Goal: Information Seeking & Learning: Learn about a topic

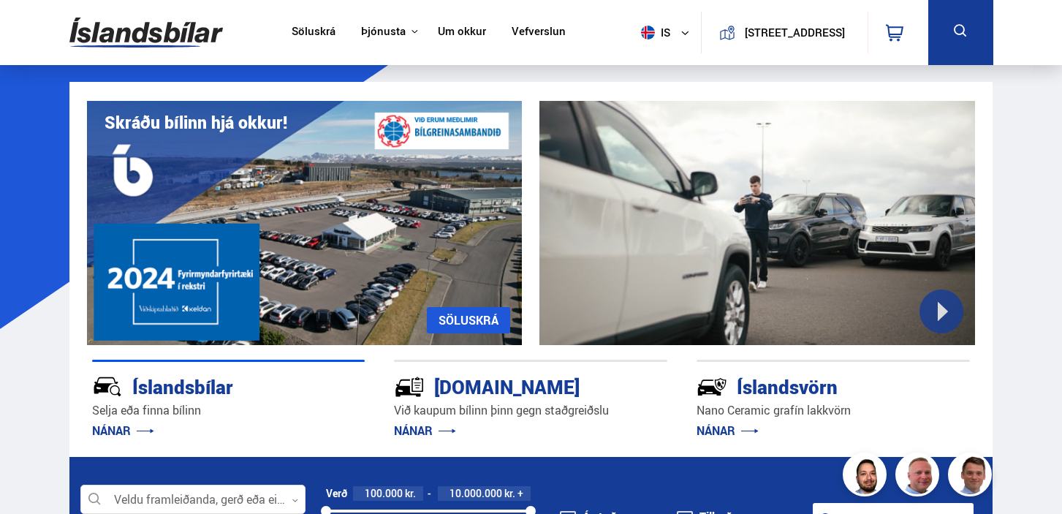
scroll to position [377, 0]
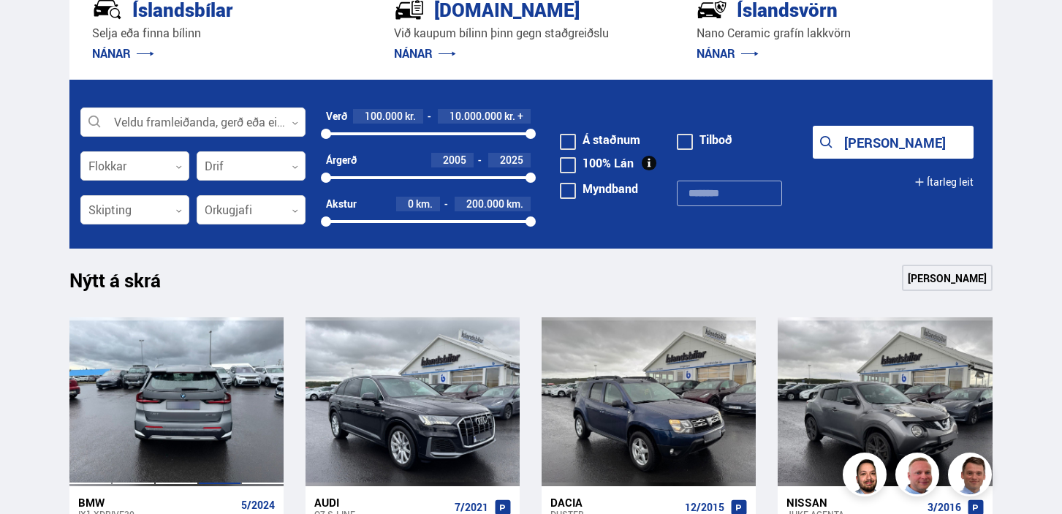
click at [211, 384] on div at bounding box center [219, 401] width 43 height 168
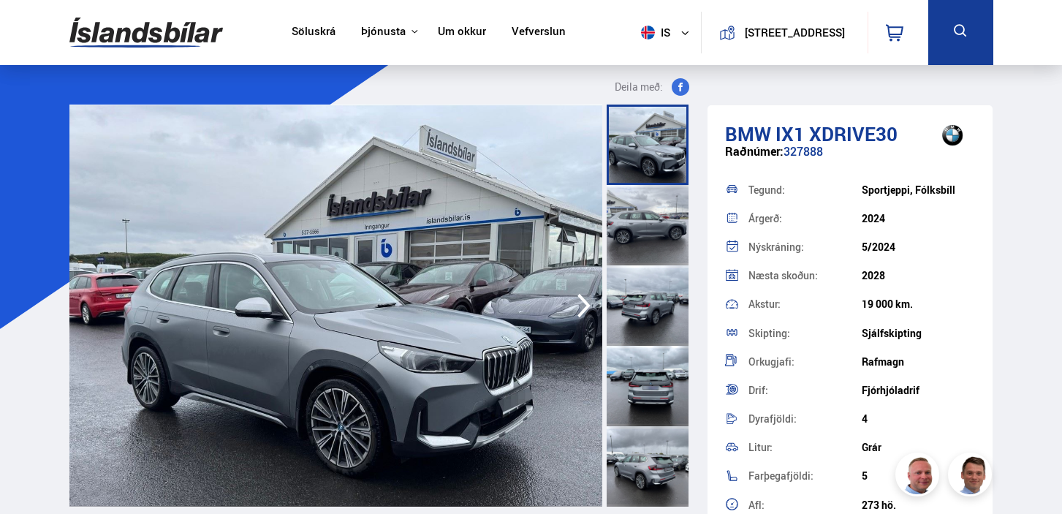
click at [588, 300] on icon "button" at bounding box center [583, 305] width 29 height 35
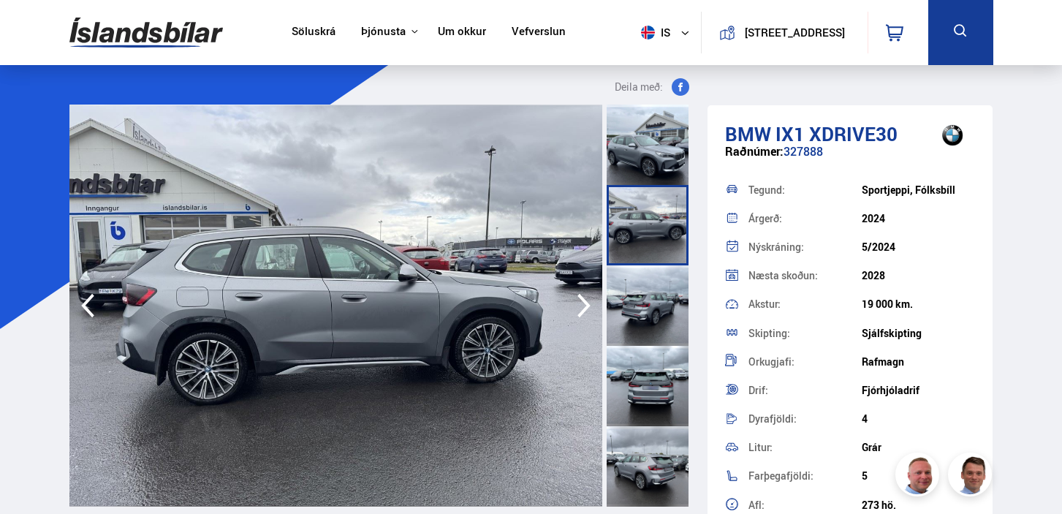
click at [588, 300] on icon "button" at bounding box center [583, 305] width 29 height 35
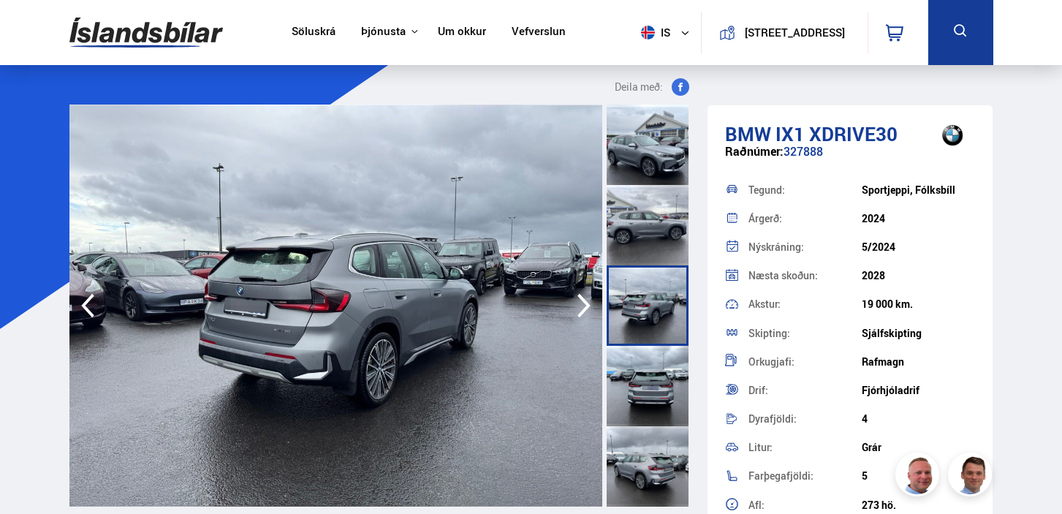
click at [588, 300] on icon "button" at bounding box center [583, 305] width 29 height 35
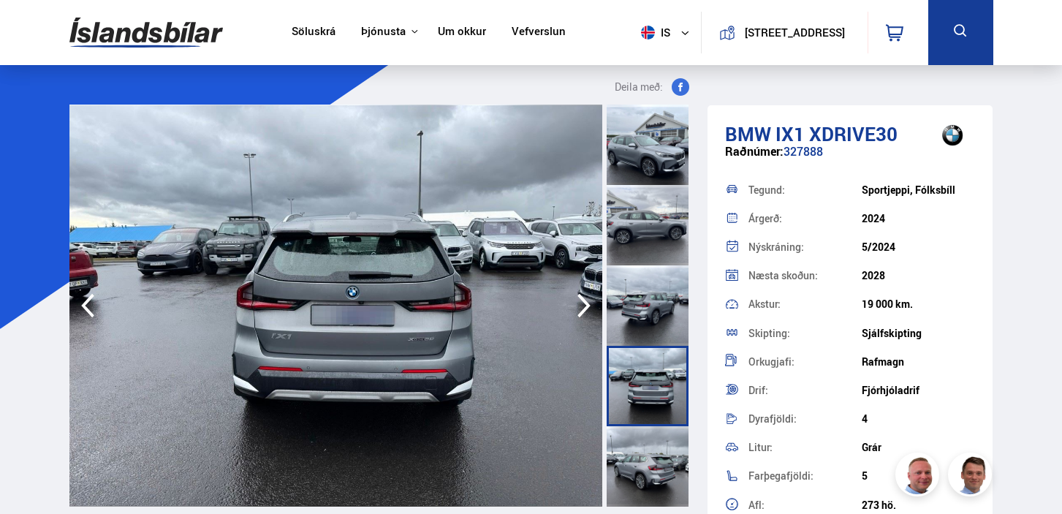
click at [588, 300] on icon "button" at bounding box center [583, 305] width 29 height 35
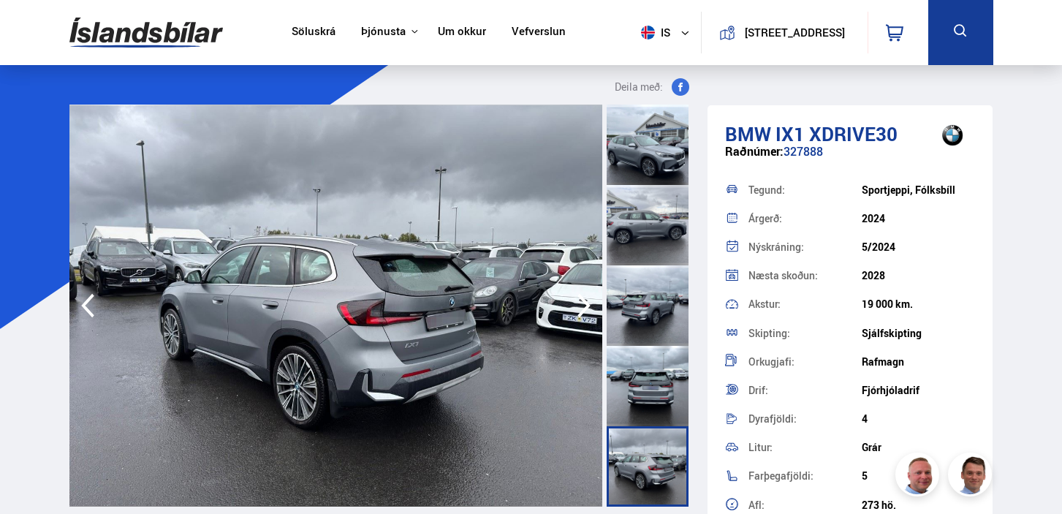
click at [588, 300] on icon "button" at bounding box center [583, 305] width 29 height 35
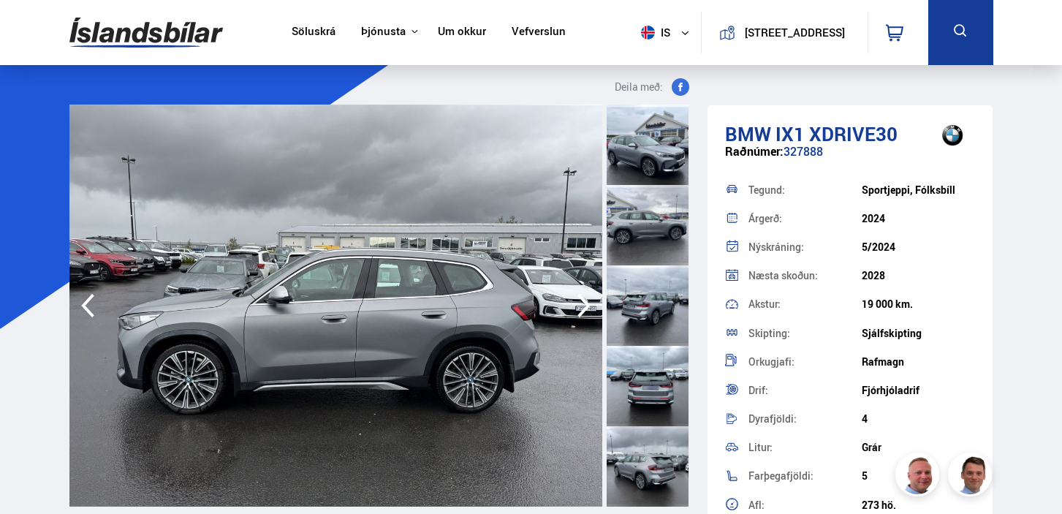
click at [588, 300] on icon "button" at bounding box center [583, 305] width 29 height 35
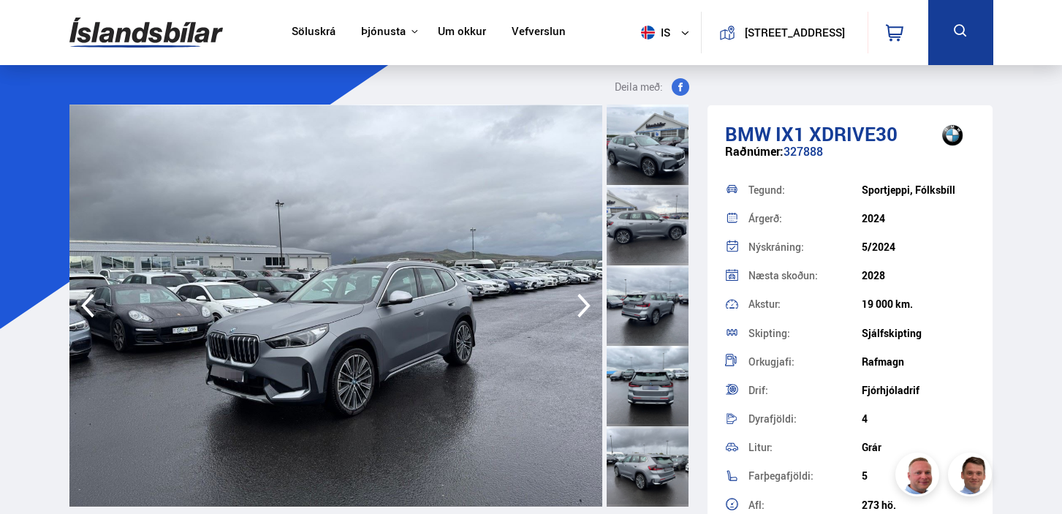
click at [588, 300] on icon "button" at bounding box center [583, 305] width 29 height 35
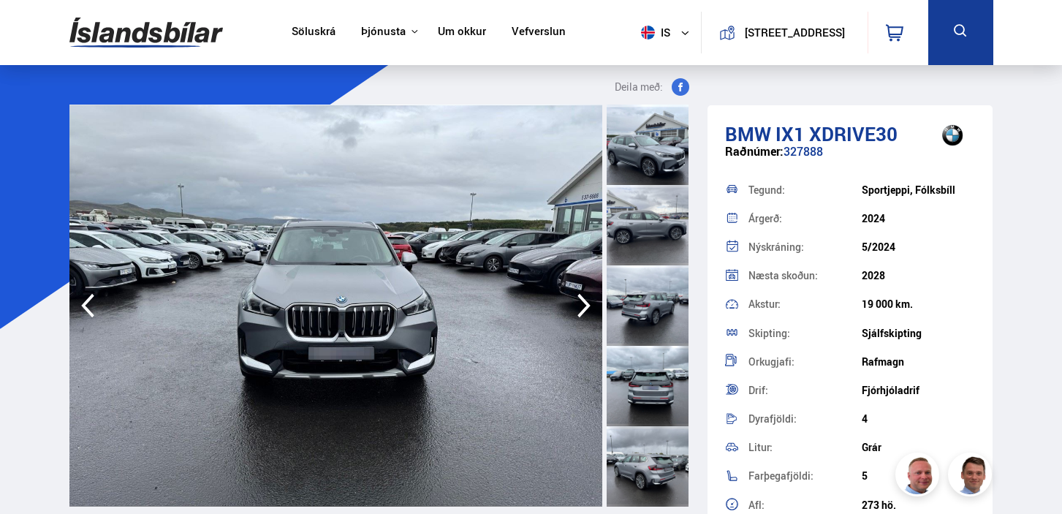
click at [588, 300] on icon "button" at bounding box center [583, 305] width 29 height 35
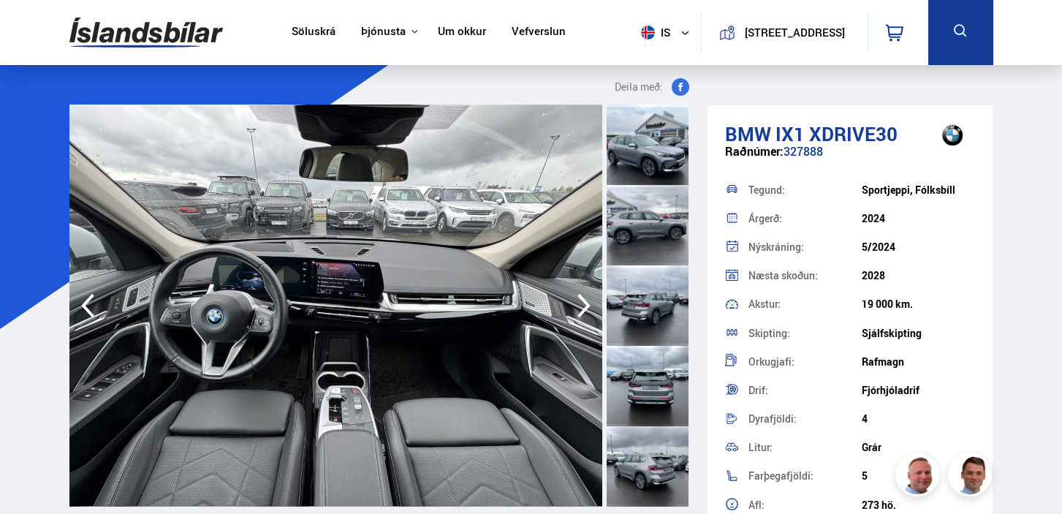
click at [588, 299] on icon "button" at bounding box center [583, 305] width 29 height 35
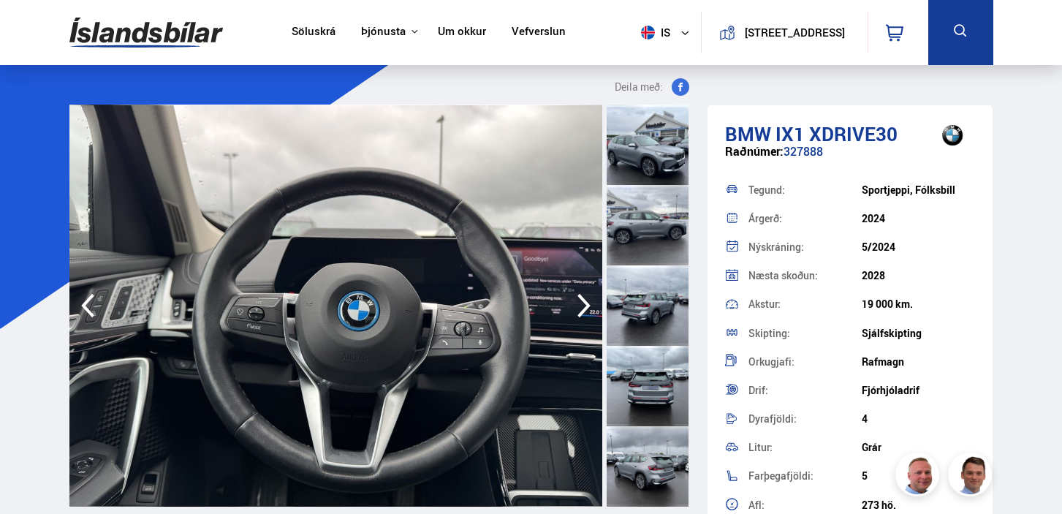
click at [588, 299] on icon "button" at bounding box center [583, 305] width 29 height 35
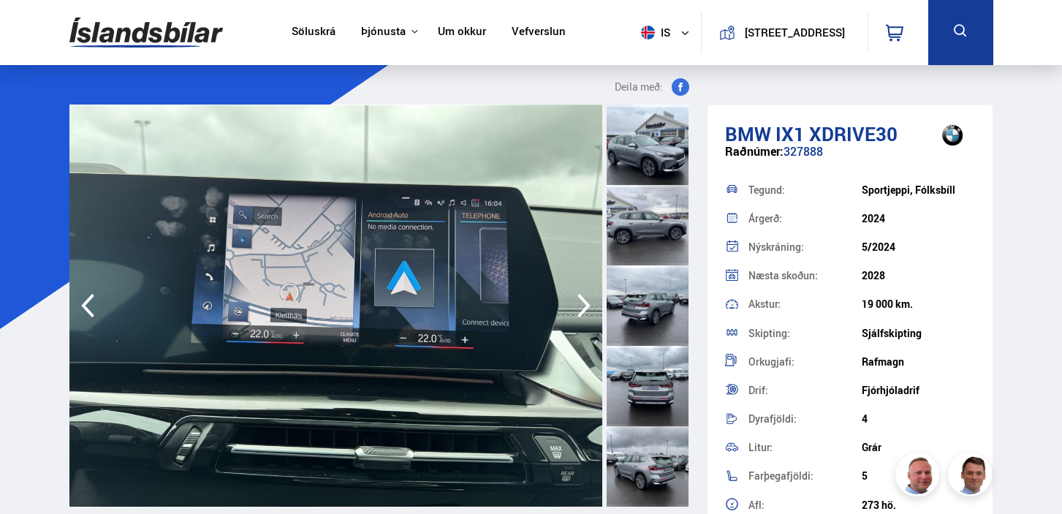
click at [588, 299] on icon "button" at bounding box center [583, 305] width 29 height 35
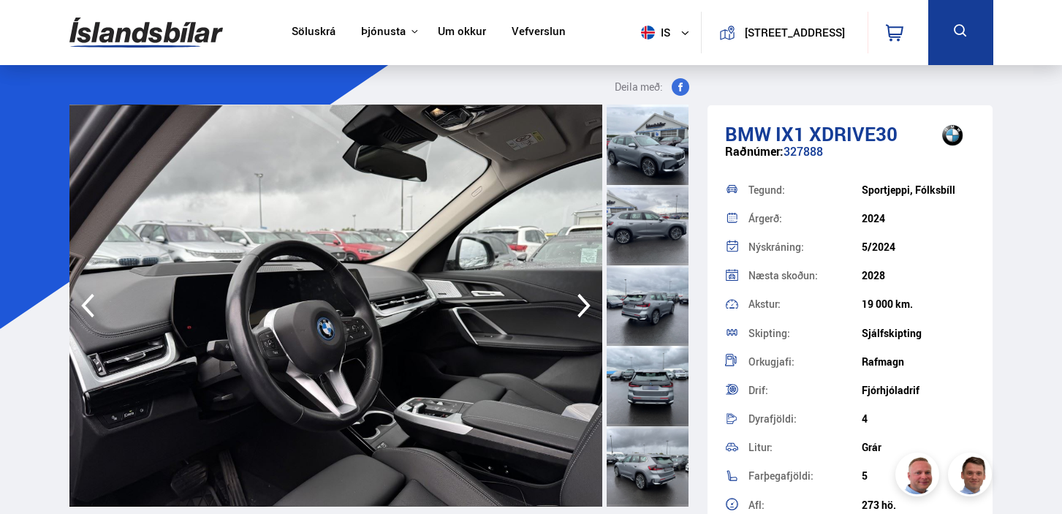
click at [588, 299] on icon "button" at bounding box center [583, 305] width 29 height 35
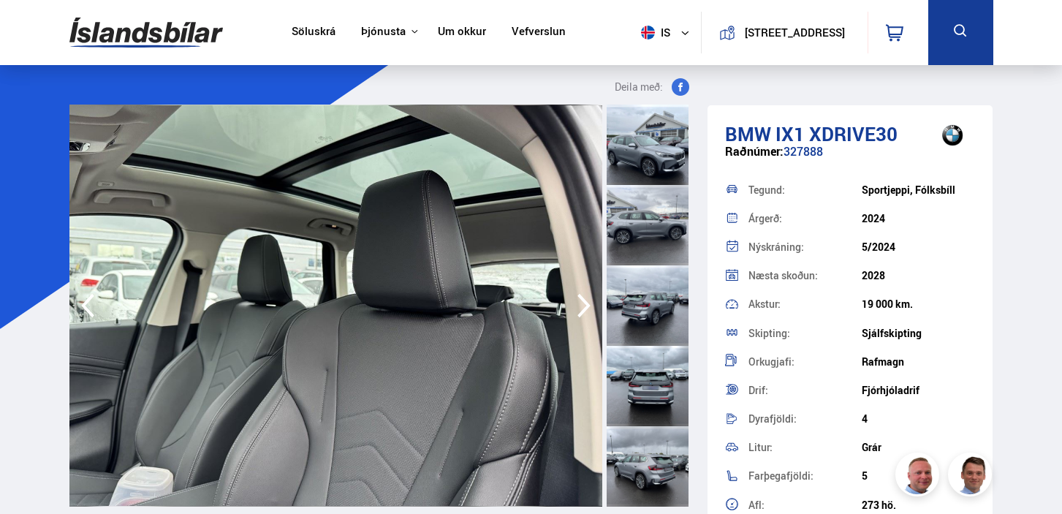
click at [586, 299] on icon "button" at bounding box center [583, 305] width 29 height 35
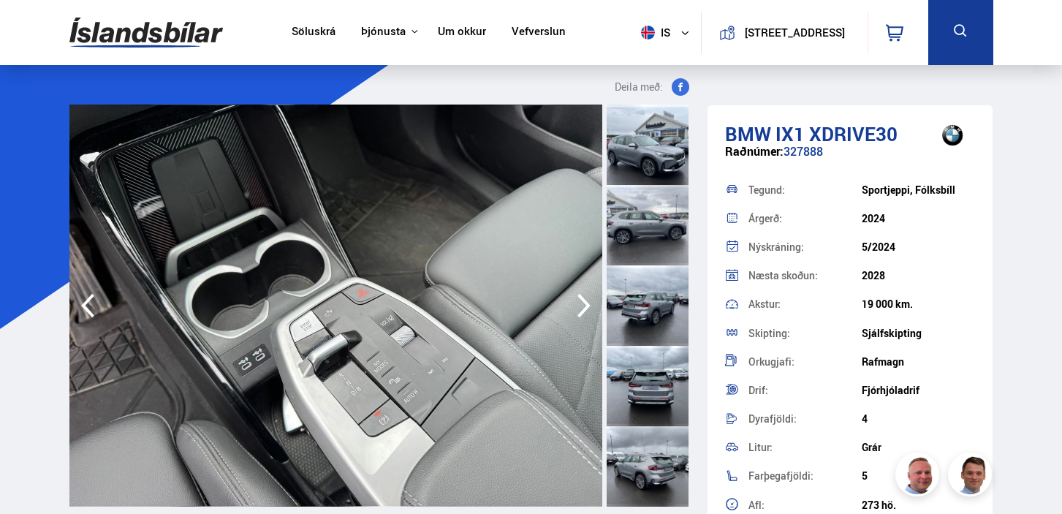
click at [586, 299] on icon "button" at bounding box center [583, 305] width 29 height 35
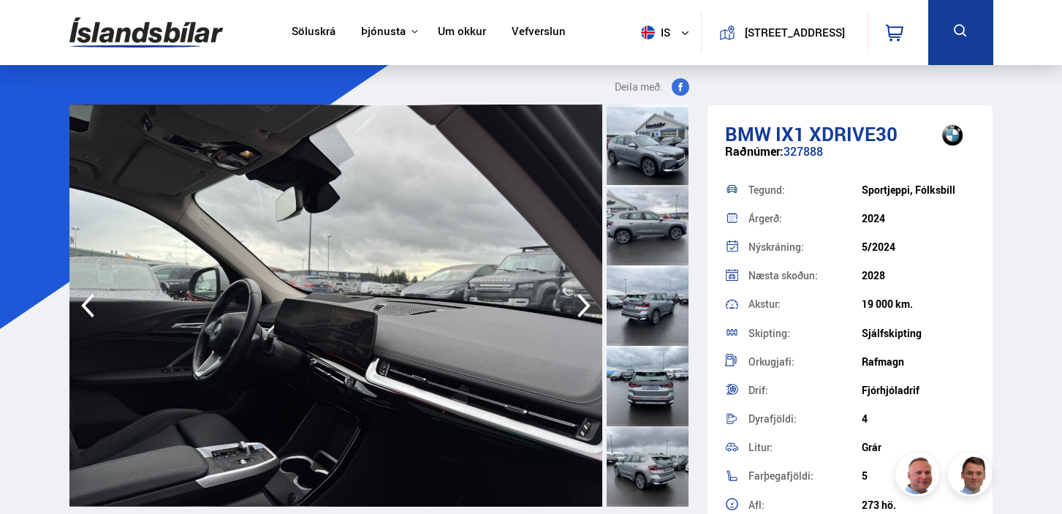
click at [586, 299] on icon "button" at bounding box center [583, 305] width 29 height 35
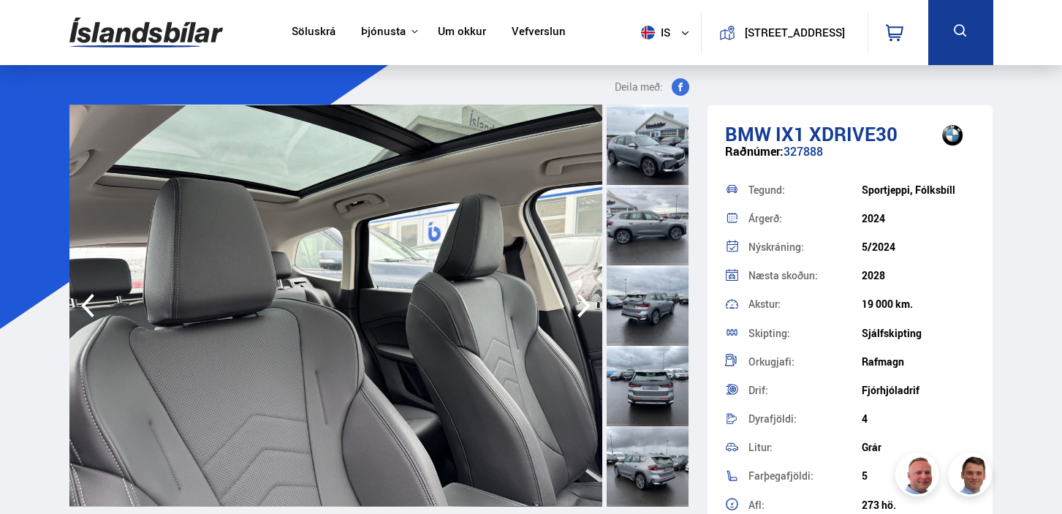
click at [586, 299] on icon "button" at bounding box center [583, 305] width 29 height 35
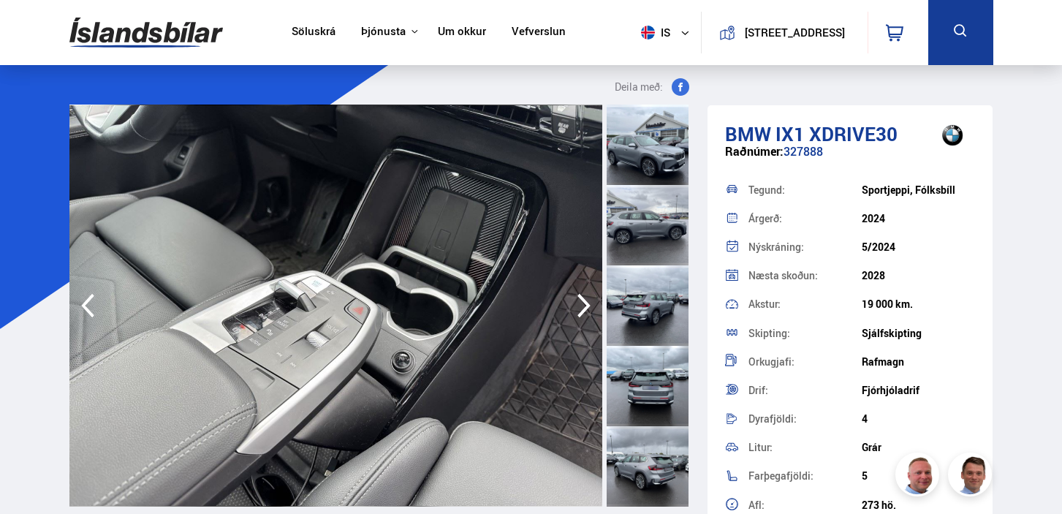
click at [586, 299] on icon "button" at bounding box center [583, 305] width 29 height 35
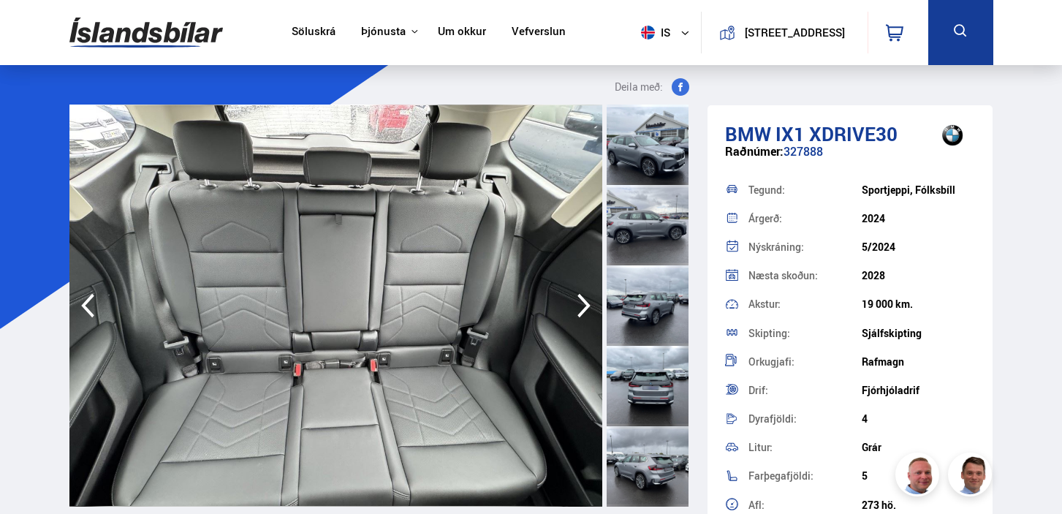
click at [586, 299] on icon "button" at bounding box center [583, 305] width 29 height 35
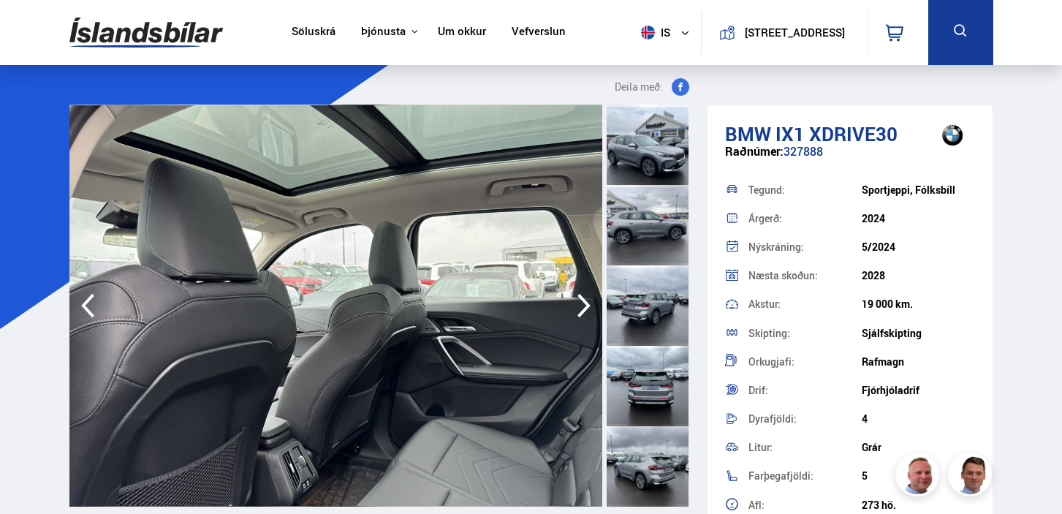
click at [586, 299] on icon "button" at bounding box center [583, 305] width 29 height 35
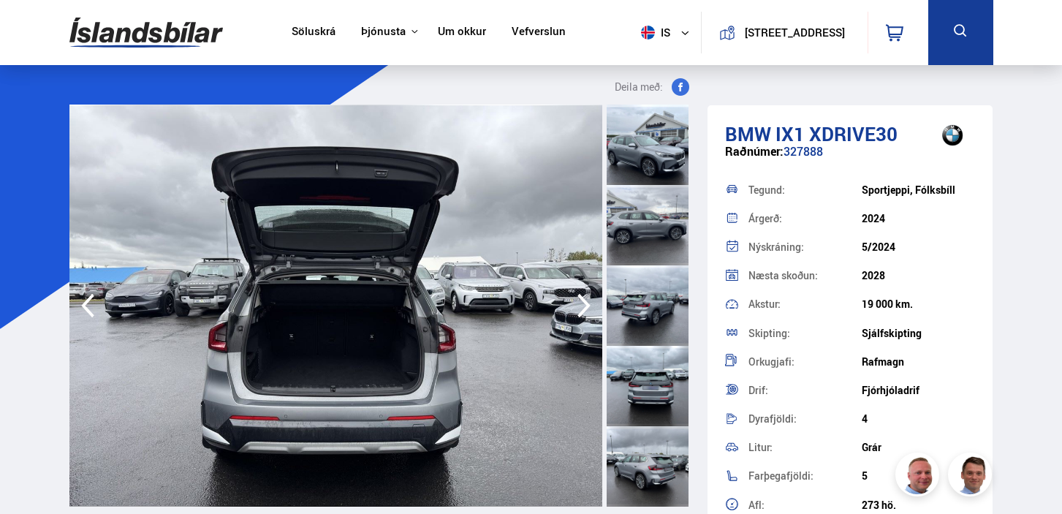
click at [586, 299] on icon "button" at bounding box center [583, 305] width 29 height 35
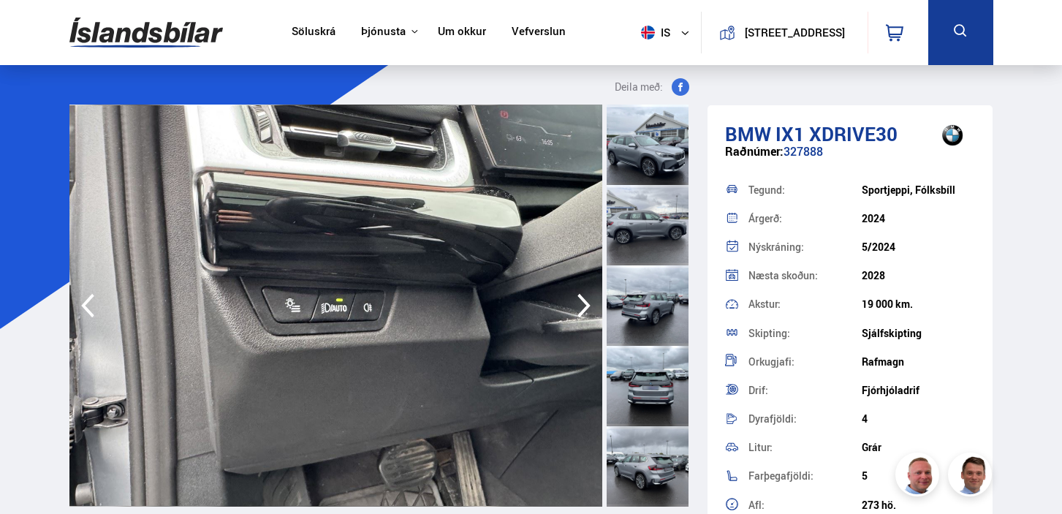
click at [586, 299] on icon "button" at bounding box center [583, 305] width 29 height 35
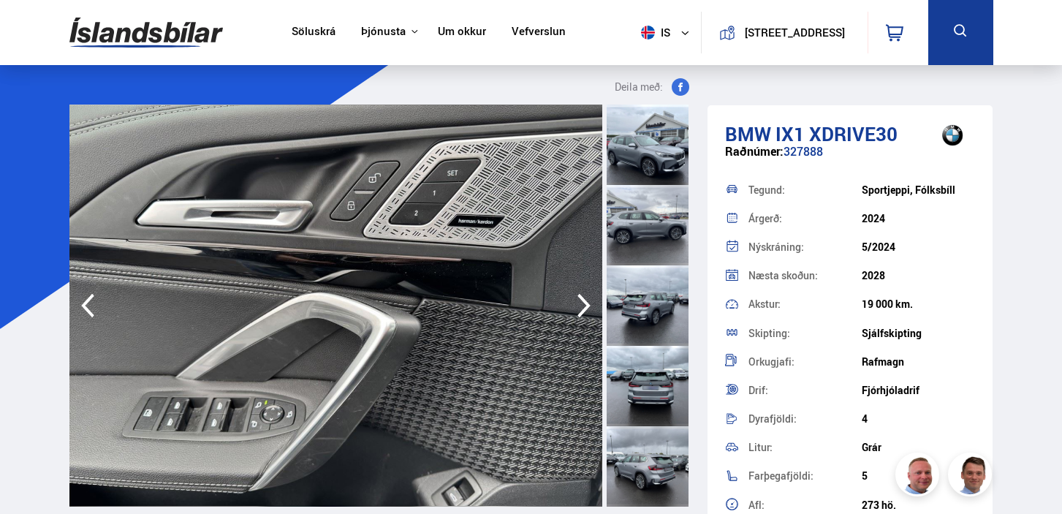
click at [586, 299] on icon "button" at bounding box center [583, 305] width 29 height 35
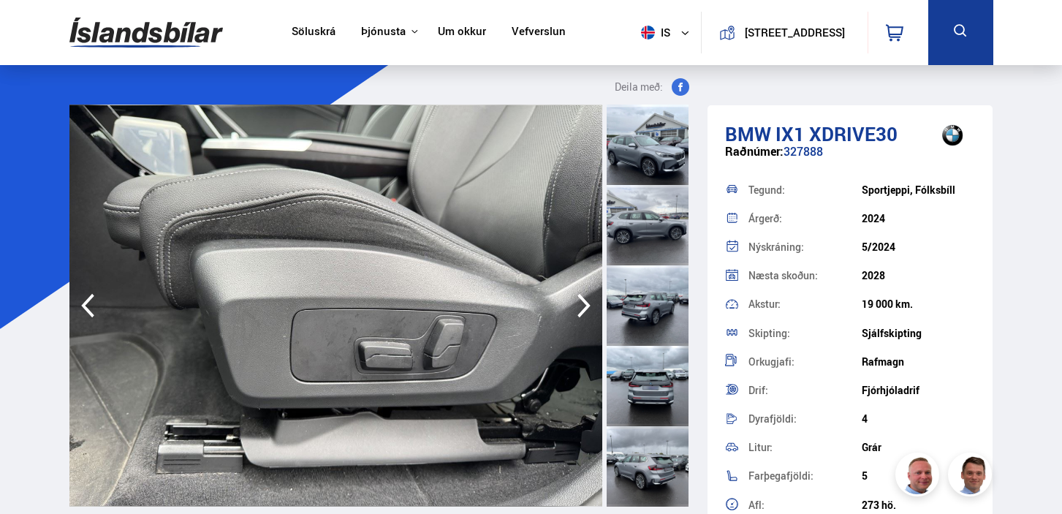
click at [586, 299] on icon "button" at bounding box center [583, 305] width 29 height 35
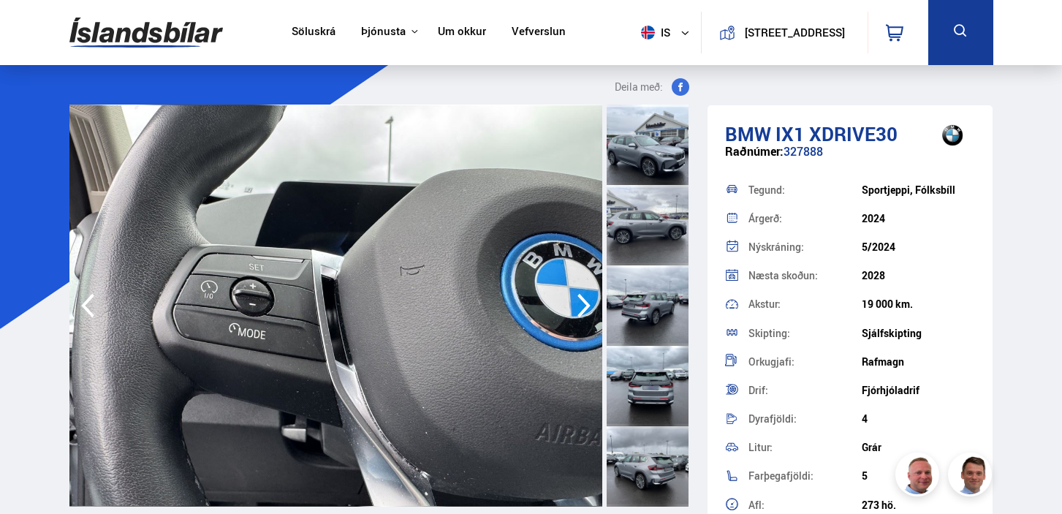
click at [586, 299] on icon "button" at bounding box center [583, 305] width 29 height 35
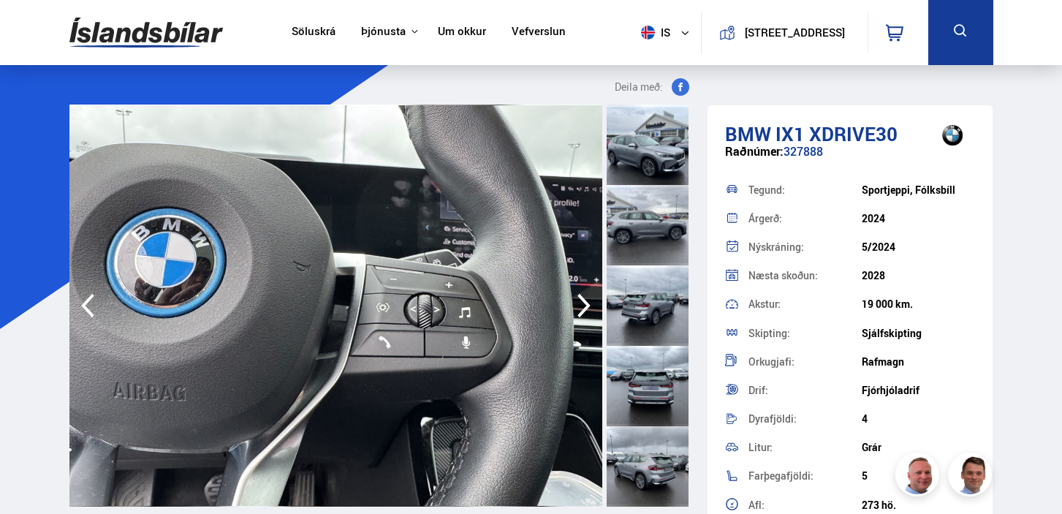
click at [586, 299] on icon "button" at bounding box center [583, 305] width 29 height 35
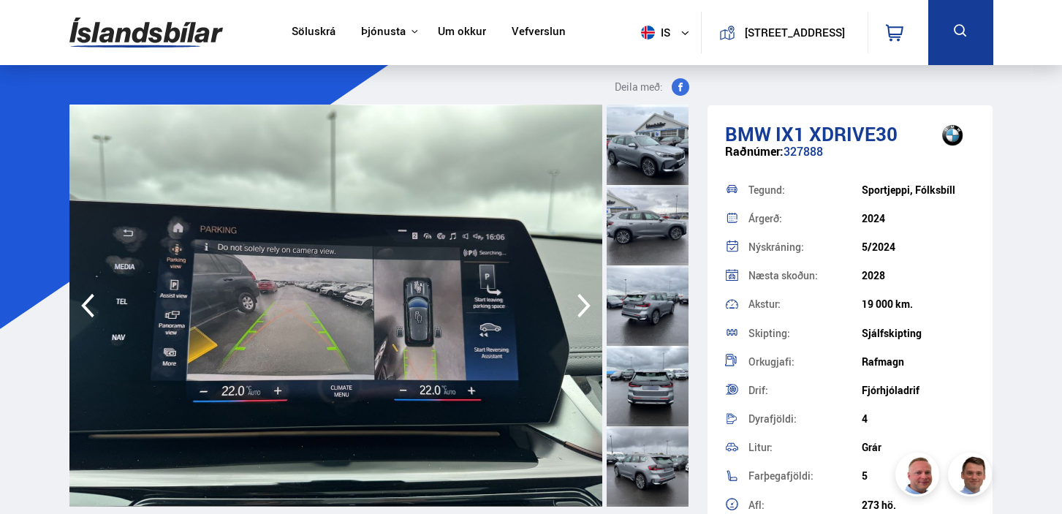
click at [586, 299] on icon "button" at bounding box center [583, 305] width 29 height 35
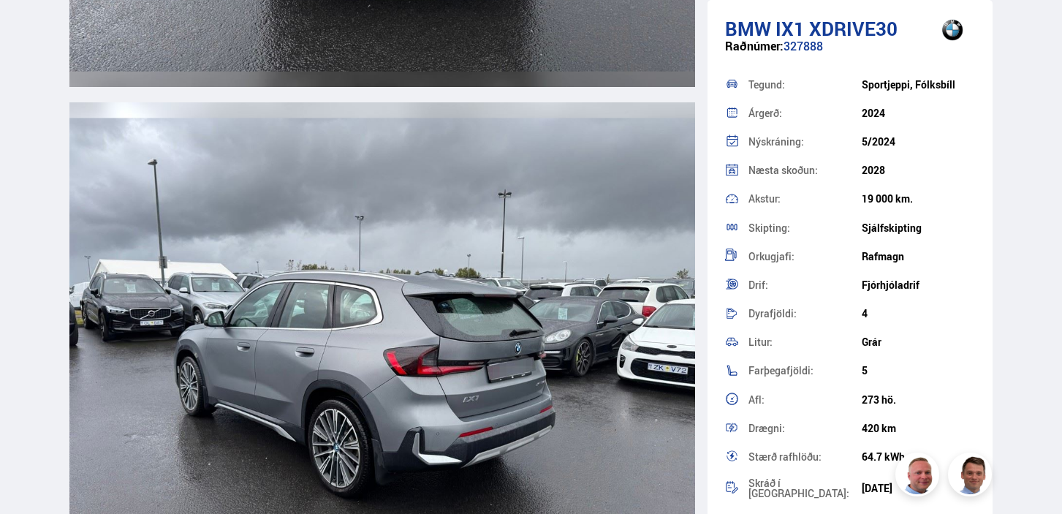
scroll to position [3854, 0]
